Goal: Navigation & Orientation: Find specific page/section

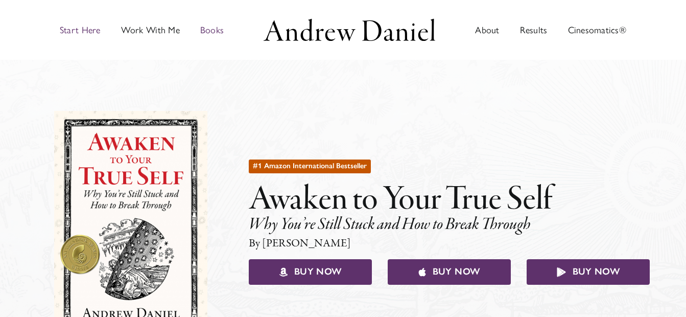
click at [90, 31] on span "Start Here" at bounding box center [80, 30] width 41 height 9
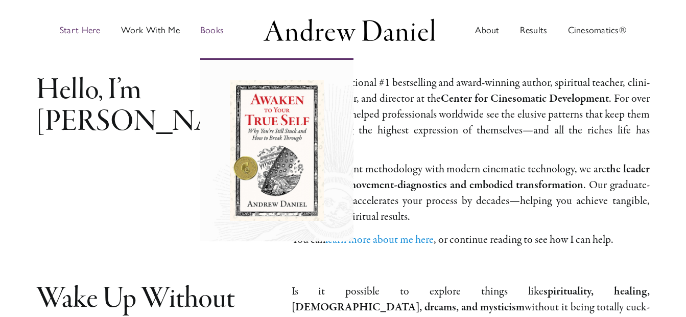
click at [211, 32] on span "Books" at bounding box center [211, 30] width 23 height 9
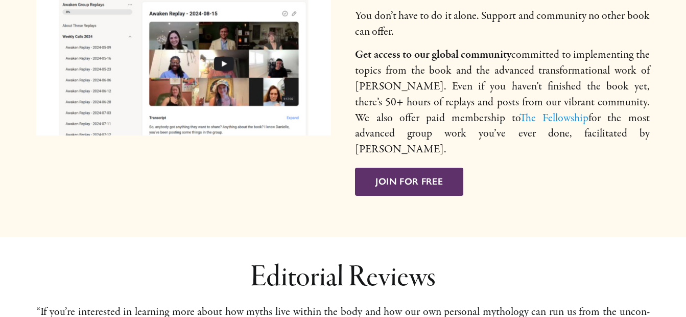
scroll to position [834, 0]
